Goal: Transaction & Acquisition: Purchase product/service

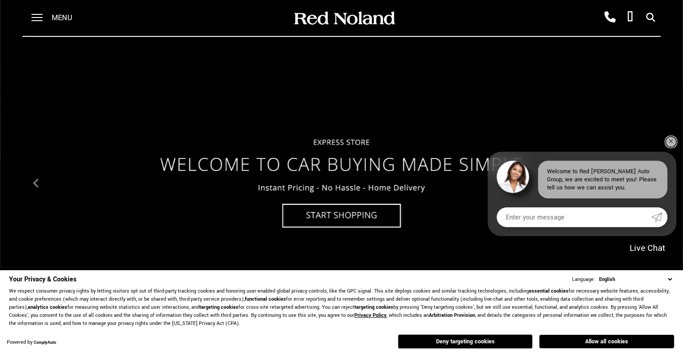
click at [672, 139] on link "✕" at bounding box center [671, 142] width 11 height 11
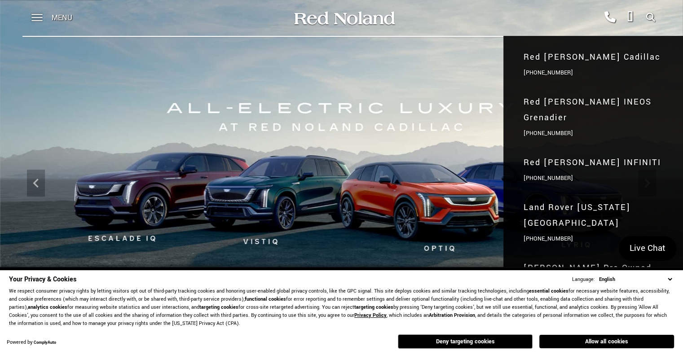
scroll to position [90, 0]
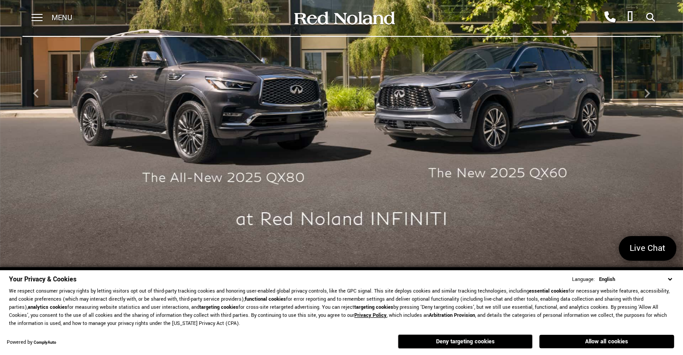
click at [52, 16] on span "Menu" at bounding box center [62, 18] width 21 height 36
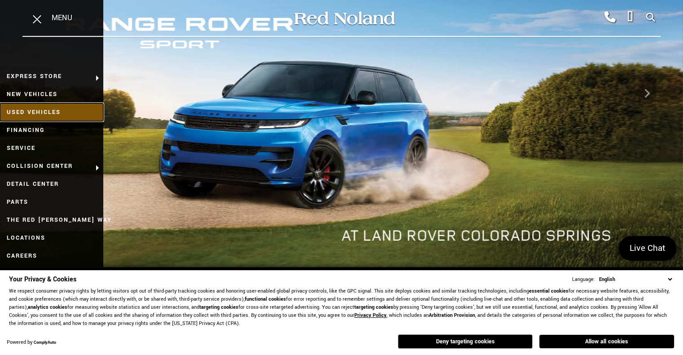
click at [57, 116] on link "Used Vehicles" at bounding box center [51, 112] width 103 height 18
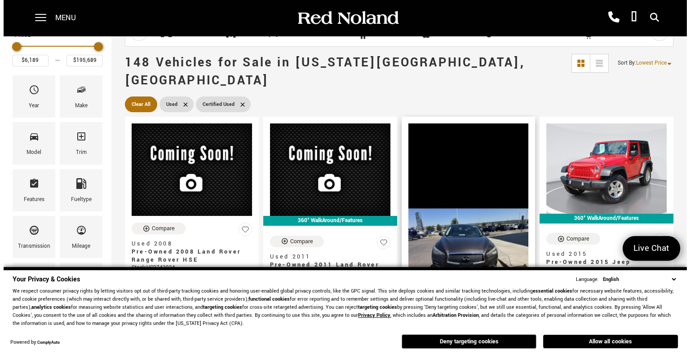
scroll to position [45, 0]
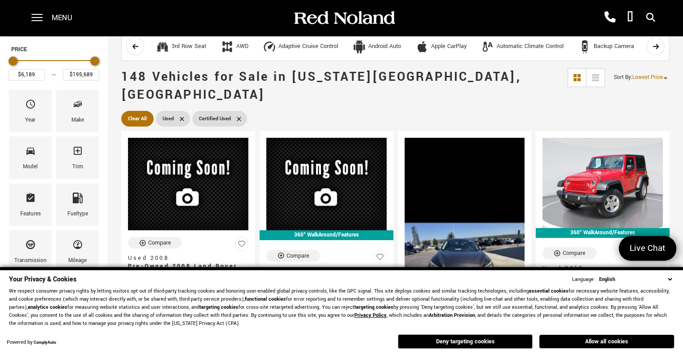
click at [670, 278] on select "English Spanish / Español English / United Kingdom Korean / 한국어 Vietnamese / Ti…" at bounding box center [635, 279] width 77 height 9
click at [510, 340] on button "Deny targeting cookies" at bounding box center [465, 342] width 135 height 14
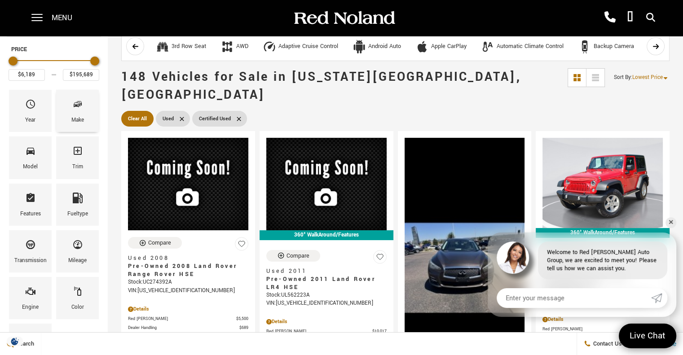
click at [72, 112] on span "Make" at bounding box center [77, 106] width 11 height 19
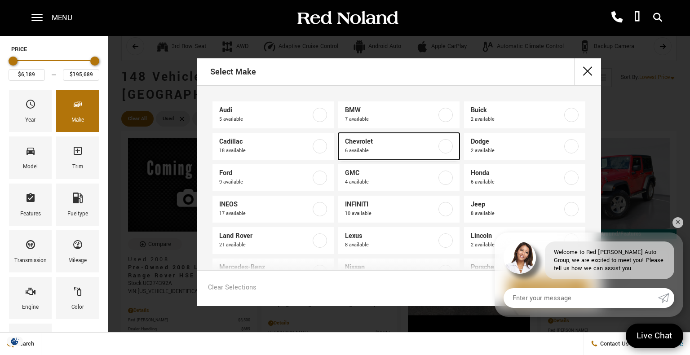
click at [408, 147] on span "6 available" at bounding box center [391, 150] width 92 height 9
type input "$18,678"
type input "$34,689"
checkbox input "true"
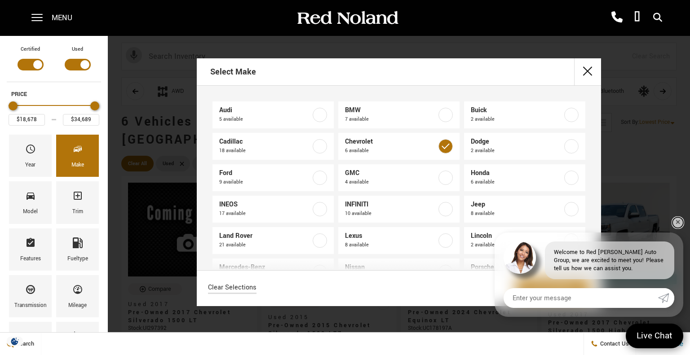
click at [677, 224] on link "✕" at bounding box center [677, 222] width 11 height 11
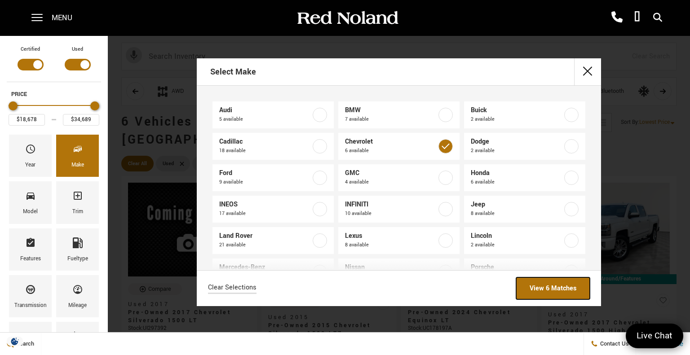
click at [560, 286] on link "View 6 Matches" at bounding box center [553, 289] width 74 height 22
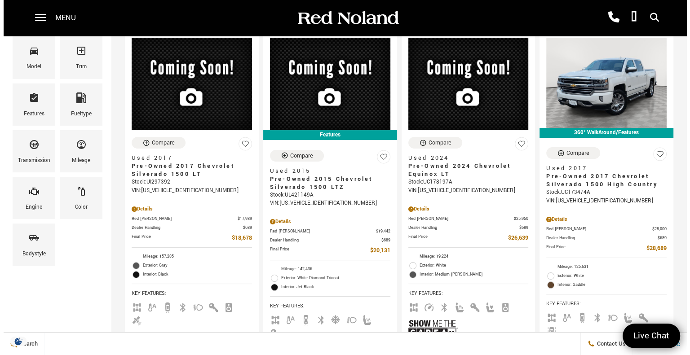
scroll to position [45, 0]
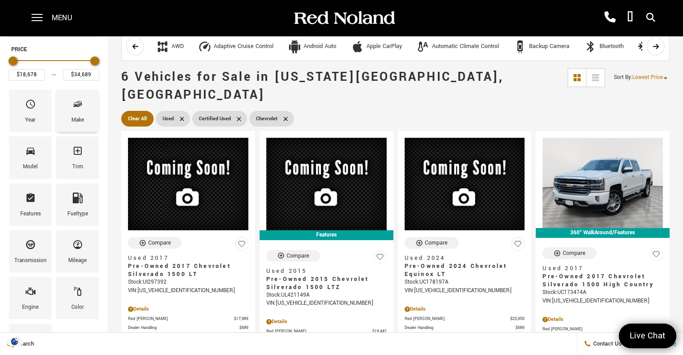
click at [85, 112] on div "Make" at bounding box center [77, 111] width 43 height 42
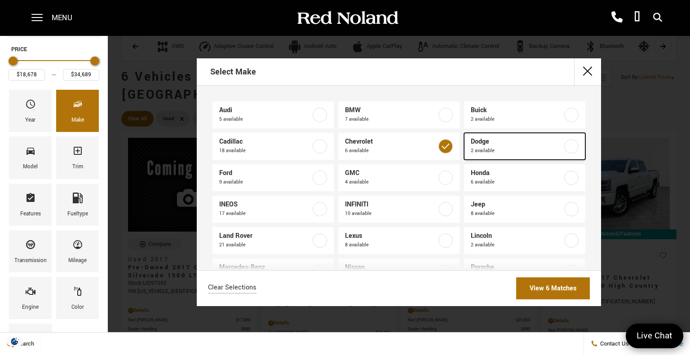
click at [515, 141] on span "Dodge" at bounding box center [517, 141] width 92 height 9
type input "$17,189"
checkbox input "true"
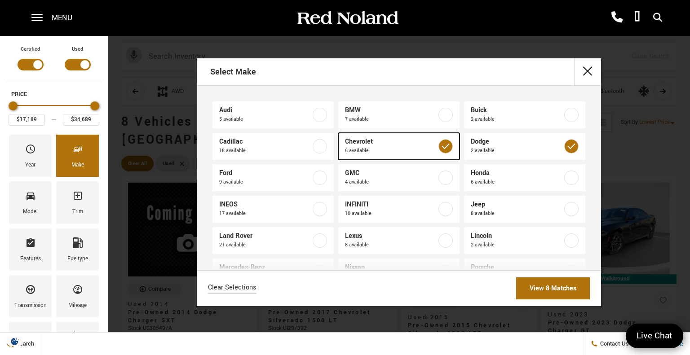
click at [426, 145] on span "Chevrolet" at bounding box center [391, 141] width 92 height 9
type input "$25,578"
checkbox input "false"
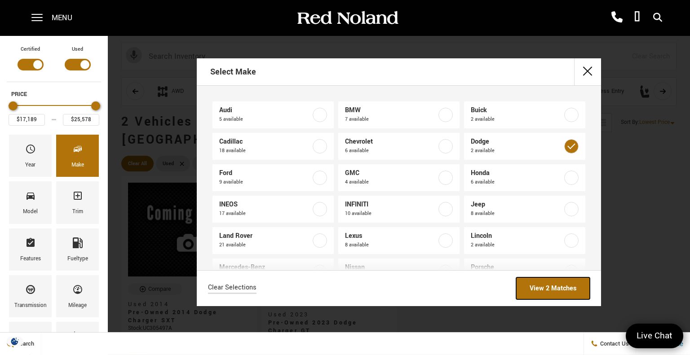
click at [559, 292] on link "View 2 Matches" at bounding box center [553, 289] width 74 height 22
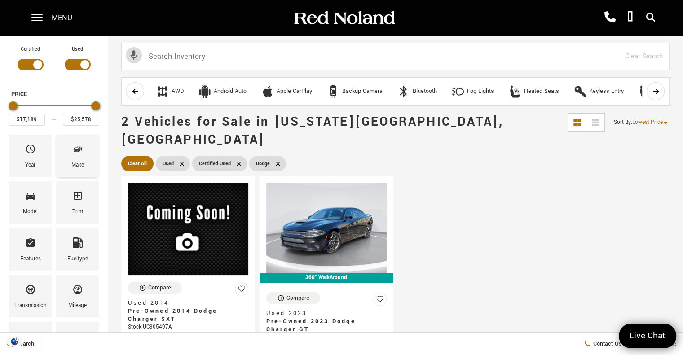
click at [75, 152] on icon "Make" at bounding box center [77, 149] width 11 height 11
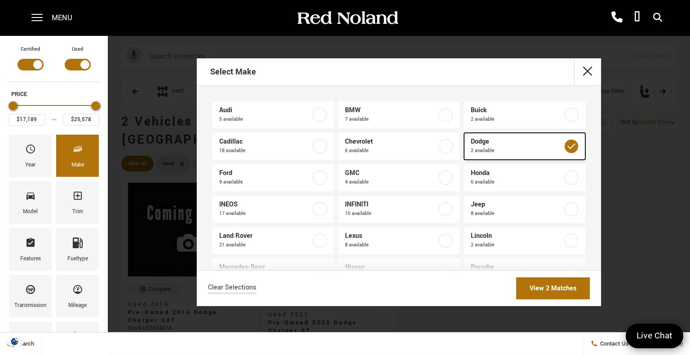
click at [505, 142] on span "Dodge" at bounding box center [517, 141] width 92 height 9
type input "$6,189"
type input "$195,689"
checkbox input "false"
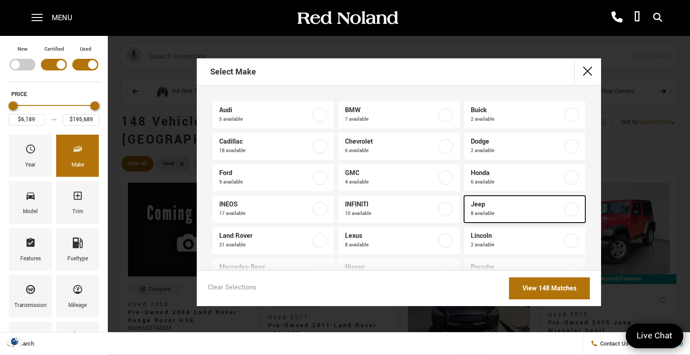
click at [519, 211] on span "8 available" at bounding box center [517, 213] width 92 height 9
type input "$15,459"
type input "$77,011"
checkbox input "true"
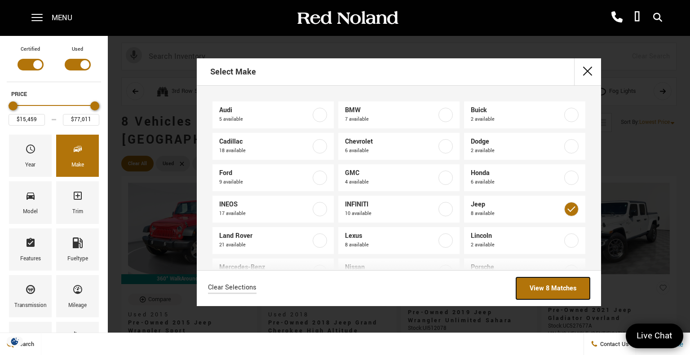
click at [541, 291] on link "View 8 Matches" at bounding box center [553, 289] width 74 height 22
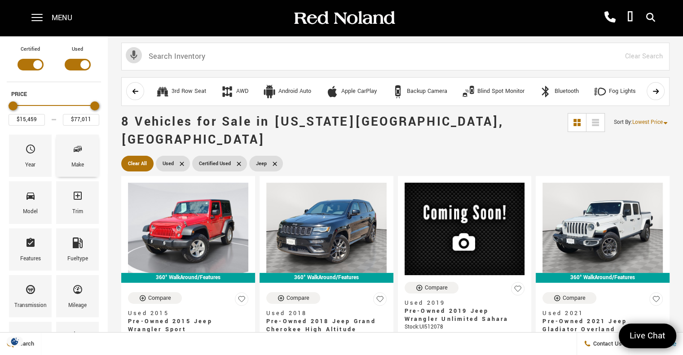
click at [88, 153] on div "Make" at bounding box center [77, 156] width 43 height 42
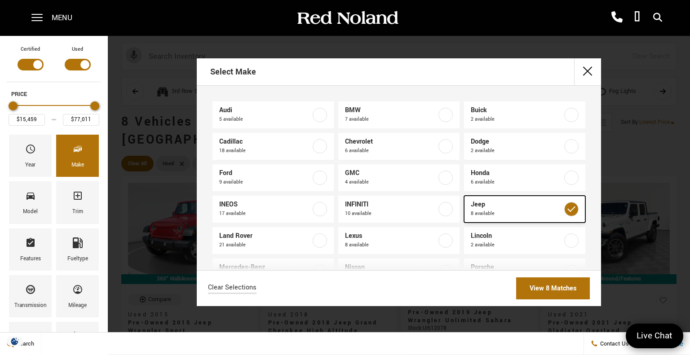
click at [489, 204] on span "Jeep" at bounding box center [517, 204] width 92 height 9
type input "$6,189"
type input "$195,689"
checkbox input "false"
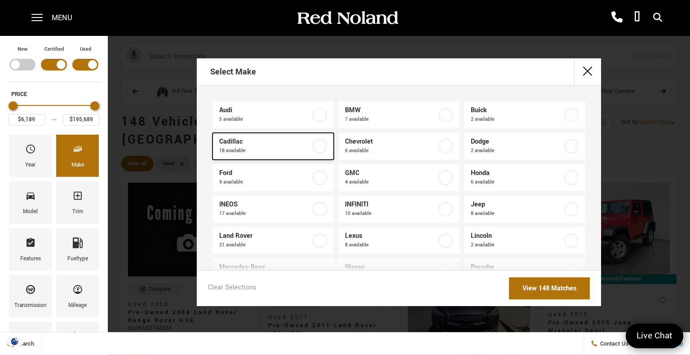
click at [260, 145] on span "Cadillac" at bounding box center [265, 141] width 92 height 9
type input "$16,439"
checkbox input "true"
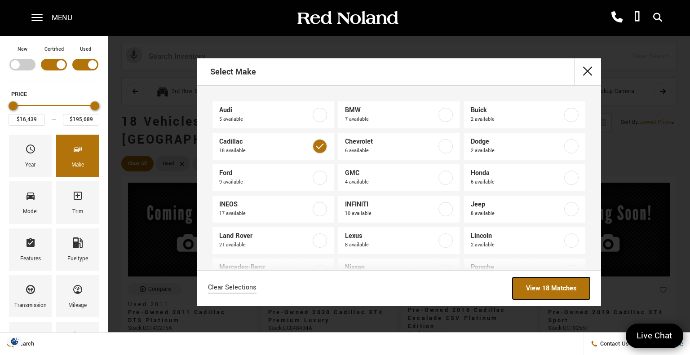
click at [542, 288] on link "View 18 Matches" at bounding box center [550, 289] width 77 height 22
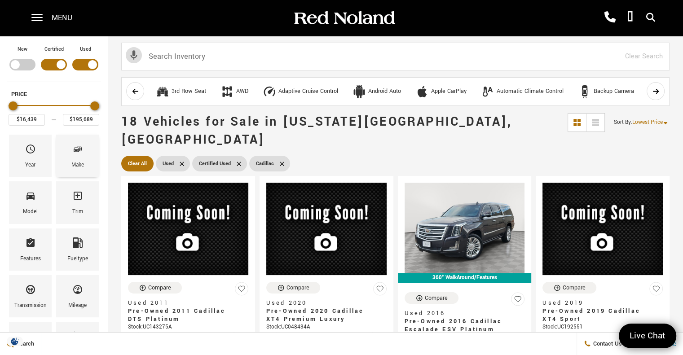
click at [75, 151] on icon "Make" at bounding box center [77, 149] width 11 height 11
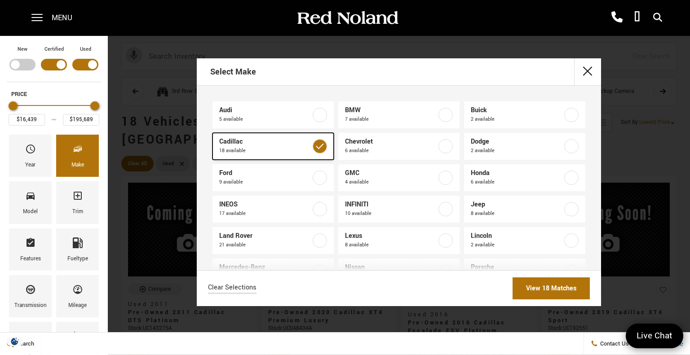
click at [313, 141] on div at bounding box center [320, 146] width 14 height 14
type input "$6,189"
checkbox input "false"
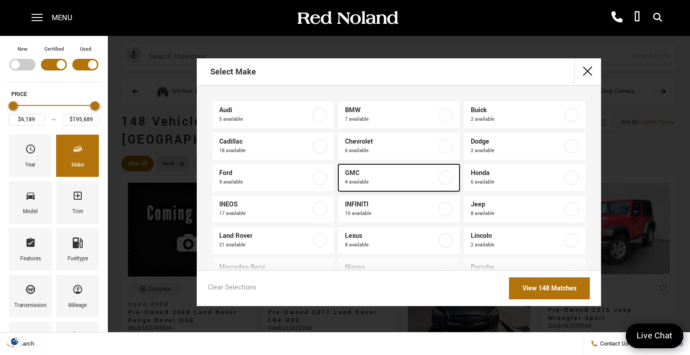
click at [375, 176] on span "GMC" at bounding box center [391, 173] width 92 height 9
type input "$46,188"
type input "$65,688"
checkbox input "true"
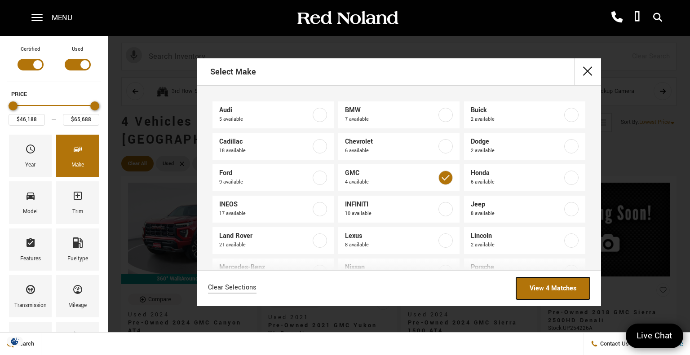
click at [555, 288] on link "View 4 Matches" at bounding box center [553, 289] width 74 height 22
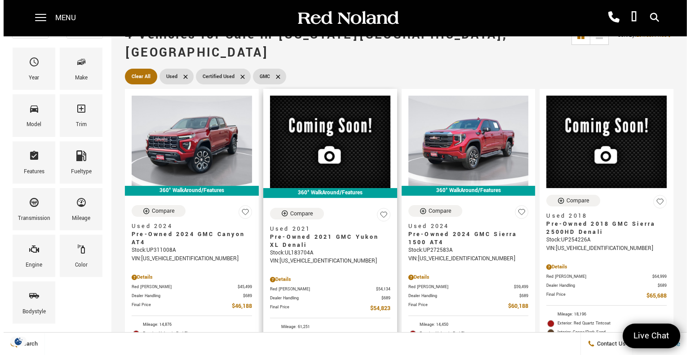
scroll to position [45, 0]
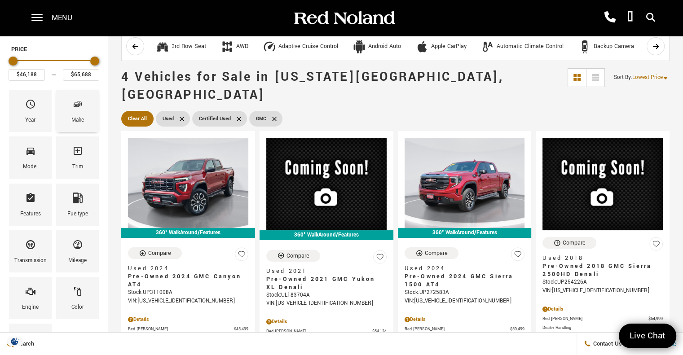
click at [93, 115] on div "Make" at bounding box center [77, 111] width 43 height 42
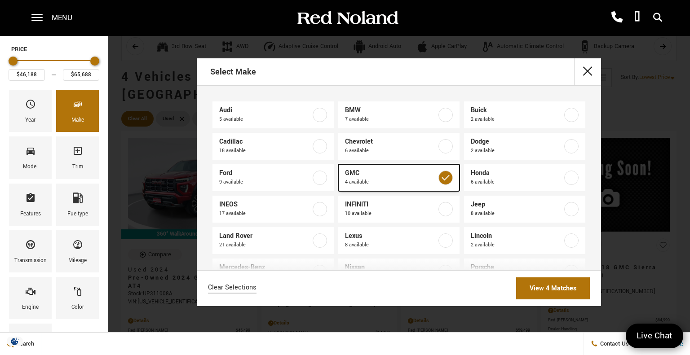
click at [421, 179] on span "4 available" at bounding box center [391, 182] width 92 height 9
type input "$6,189"
type input "$195,689"
checkbox input "false"
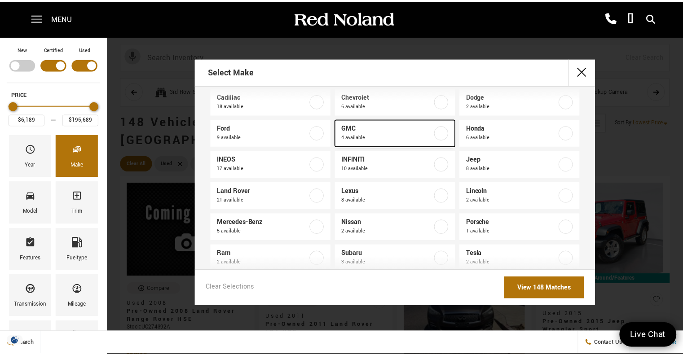
scroll to position [90, 0]
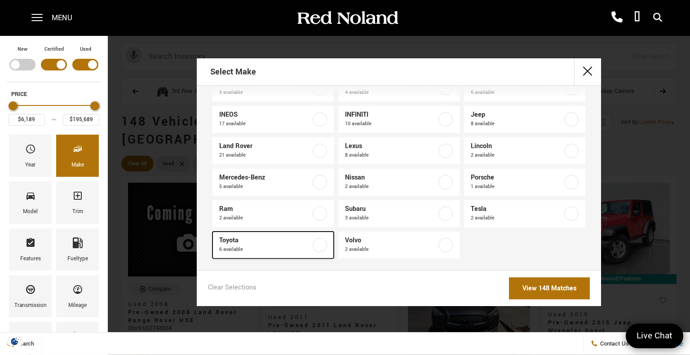
click at [307, 239] on span "Toyota" at bounding box center [265, 240] width 92 height 9
type input "$30,577"
type input "$77,686"
checkbox input "true"
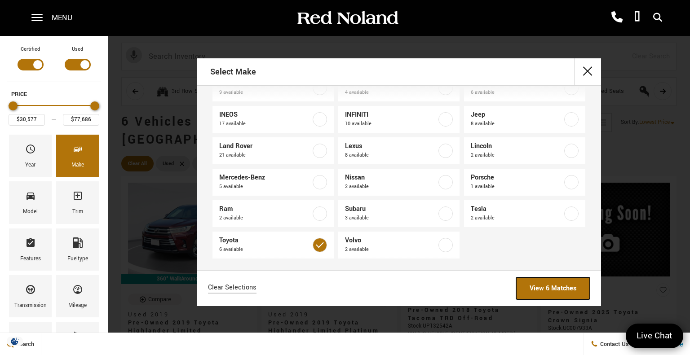
click at [539, 289] on link "View 6 Matches" at bounding box center [553, 289] width 74 height 22
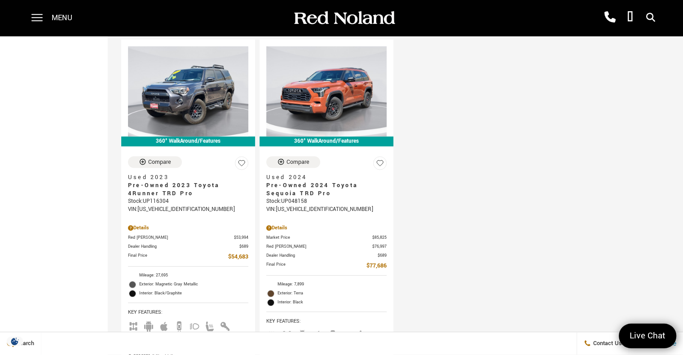
scroll to position [449, 0]
